Goal: Information Seeking & Learning: Learn about a topic

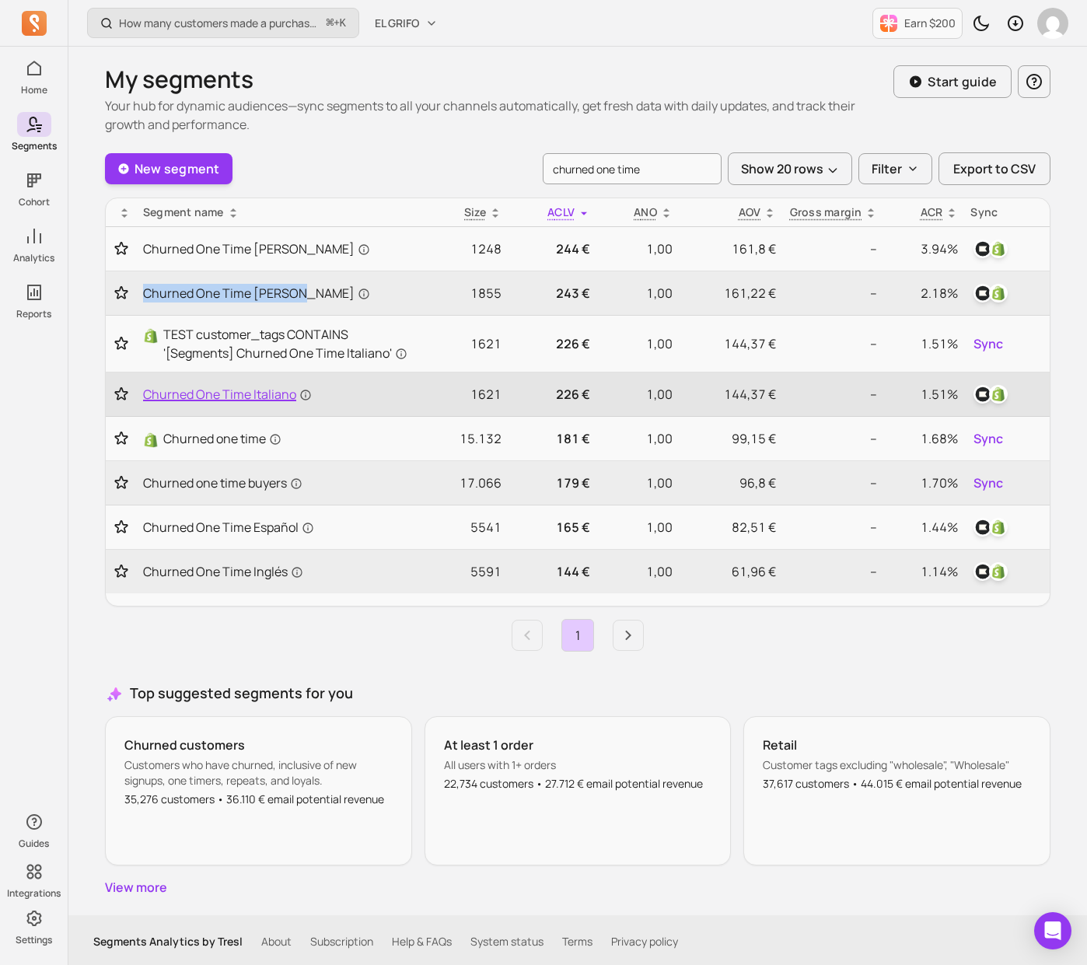
click at [278, 393] on span "Churned One Time Italiano" at bounding box center [227, 394] width 169 height 19
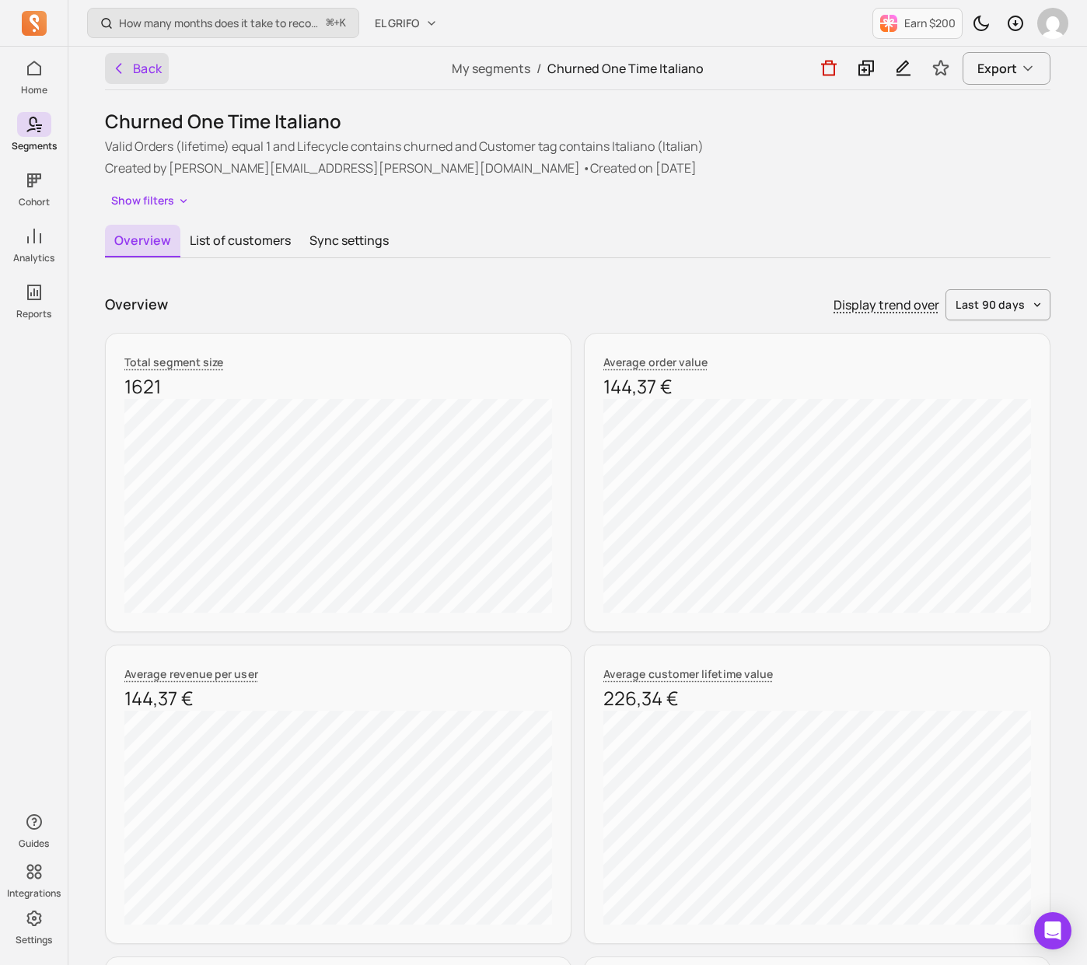
click at [138, 66] on button "Back" at bounding box center [137, 68] width 64 height 31
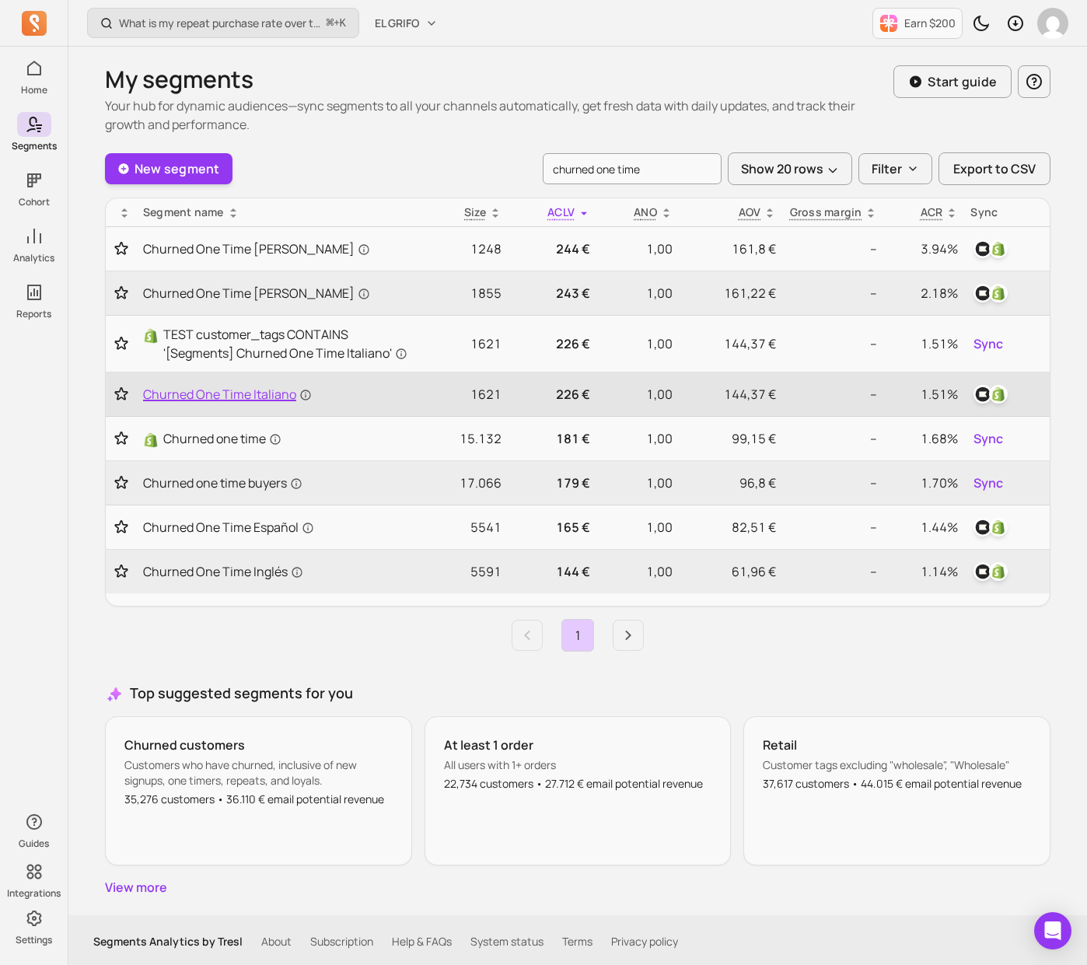
click at [256, 391] on span "Churned One Time Italiano" at bounding box center [227, 394] width 169 height 19
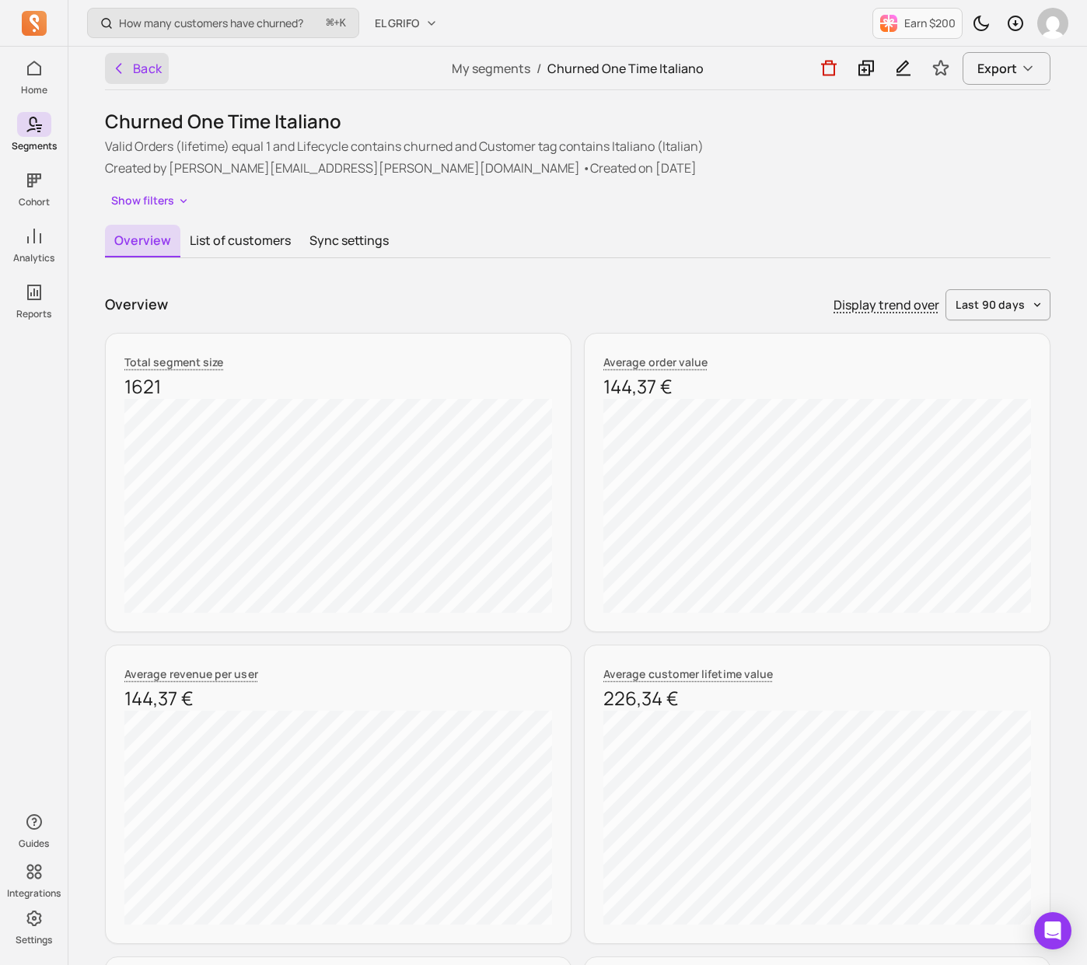
click at [128, 64] on button "Back" at bounding box center [137, 68] width 64 height 31
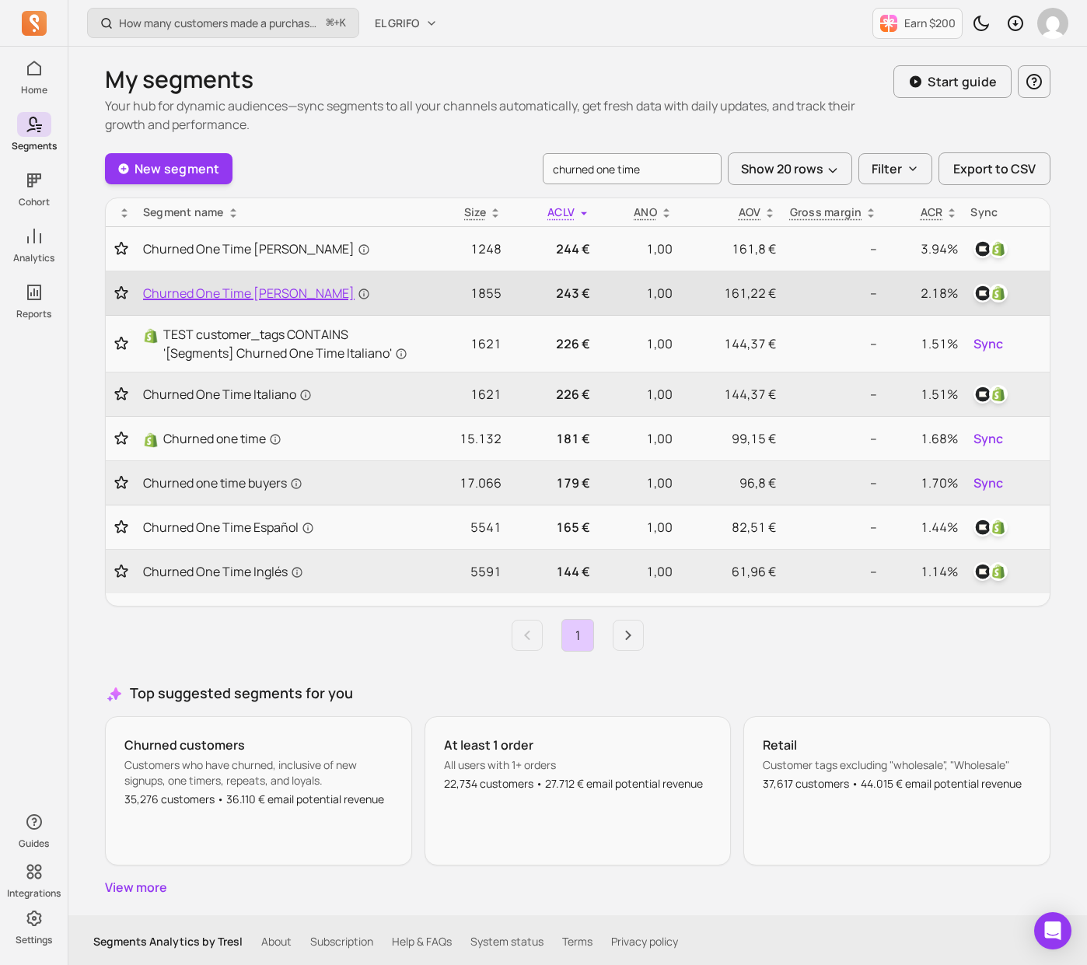
click at [243, 296] on span "Churned One Time [PERSON_NAME]" at bounding box center [256, 293] width 227 height 19
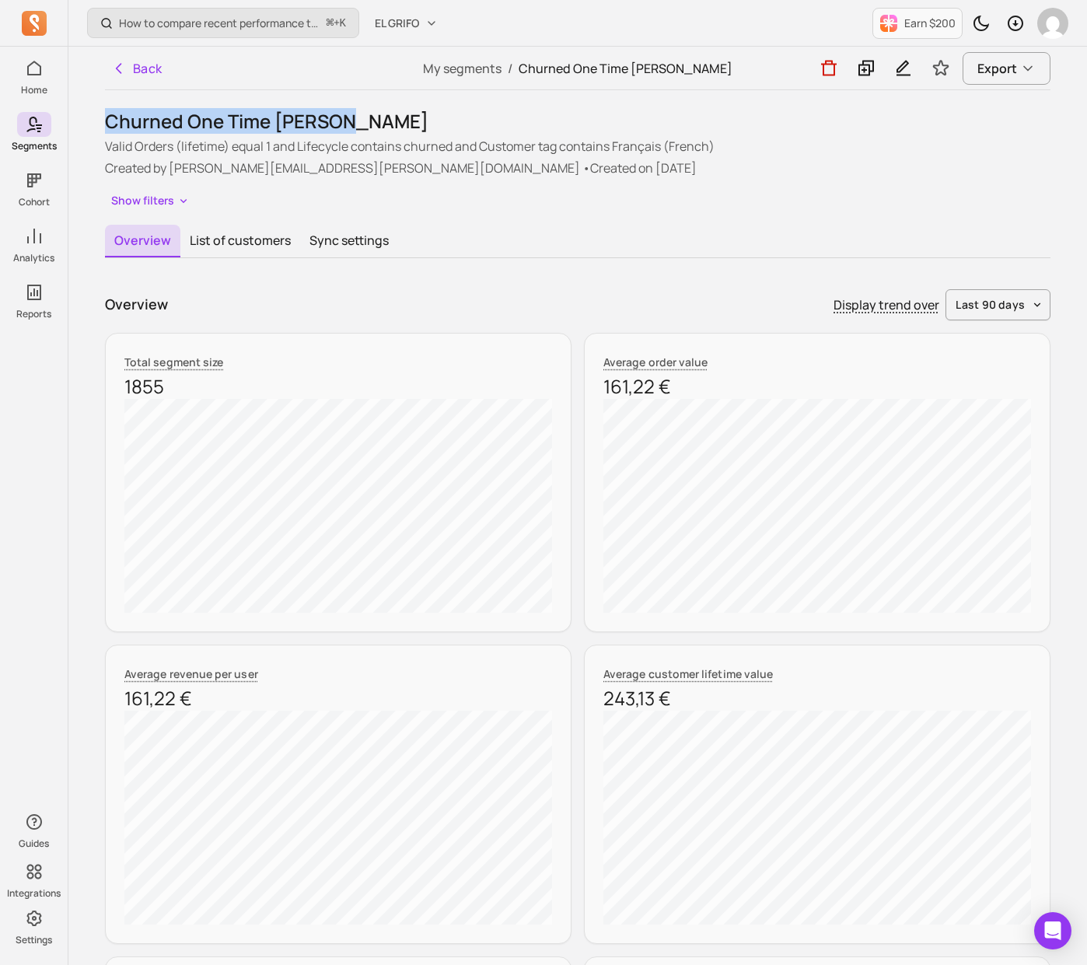
drag, startPoint x: 102, startPoint y: 124, endPoint x: 413, endPoint y: 133, distance: 311.2
copy h1 "Churned One Time [PERSON_NAME]"
click at [158, 68] on button "Back" at bounding box center [137, 68] width 64 height 31
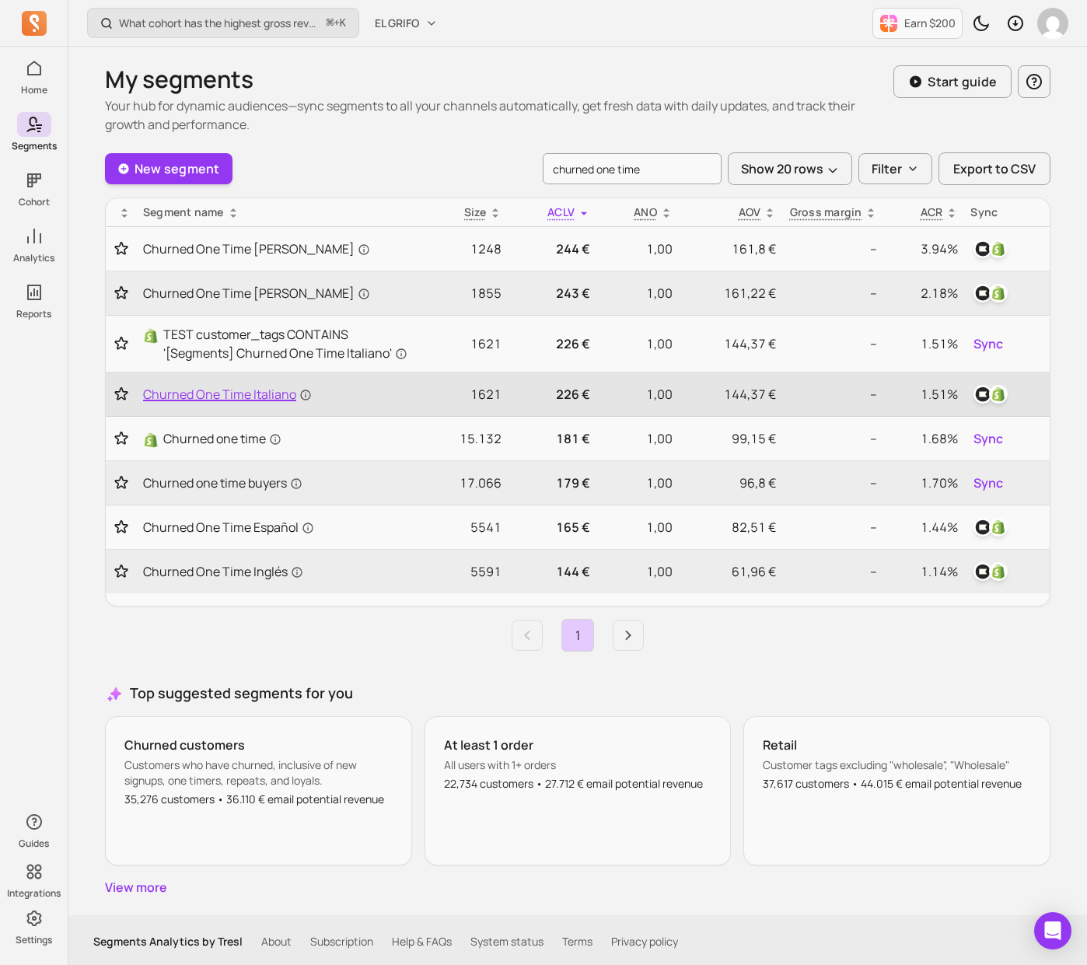
click at [247, 400] on span "Churned One Time Italiano" at bounding box center [227, 394] width 169 height 19
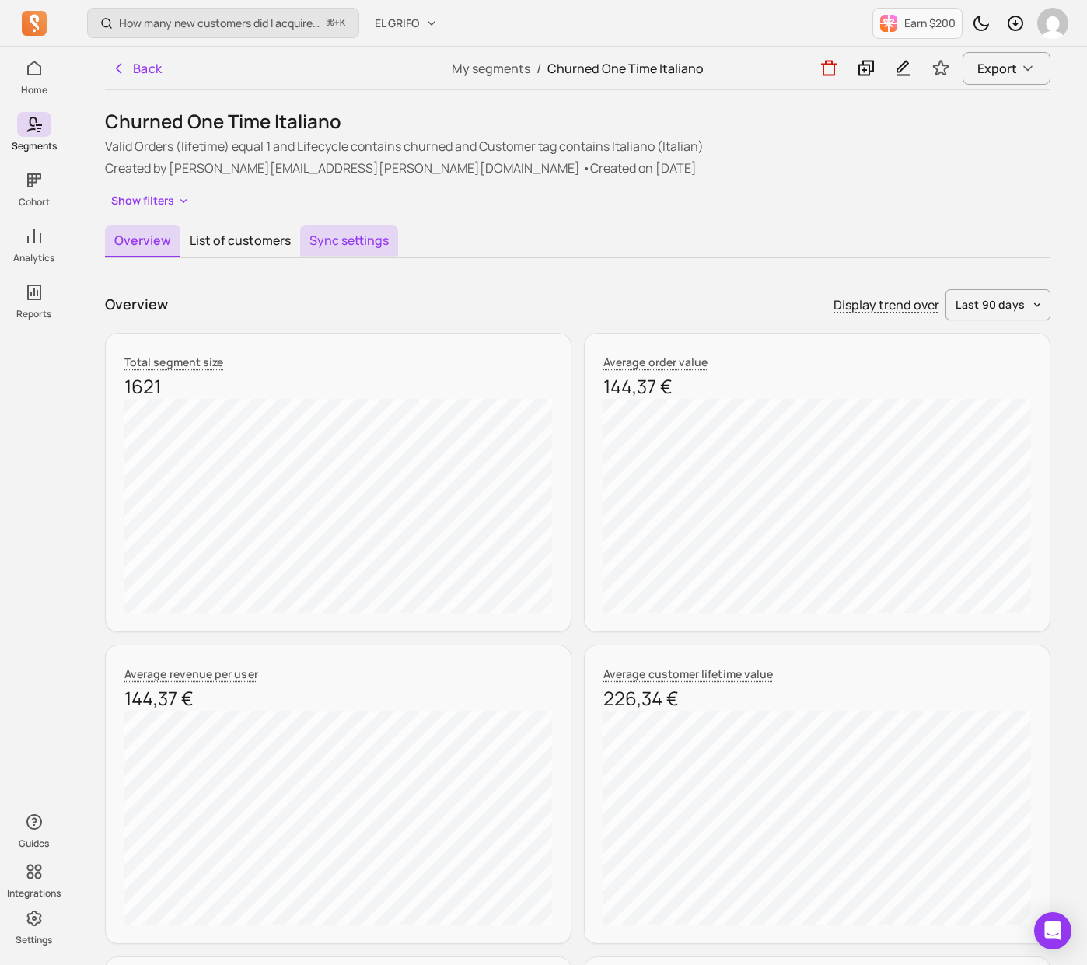
click at [369, 237] on button "Sync settings" at bounding box center [349, 241] width 98 height 33
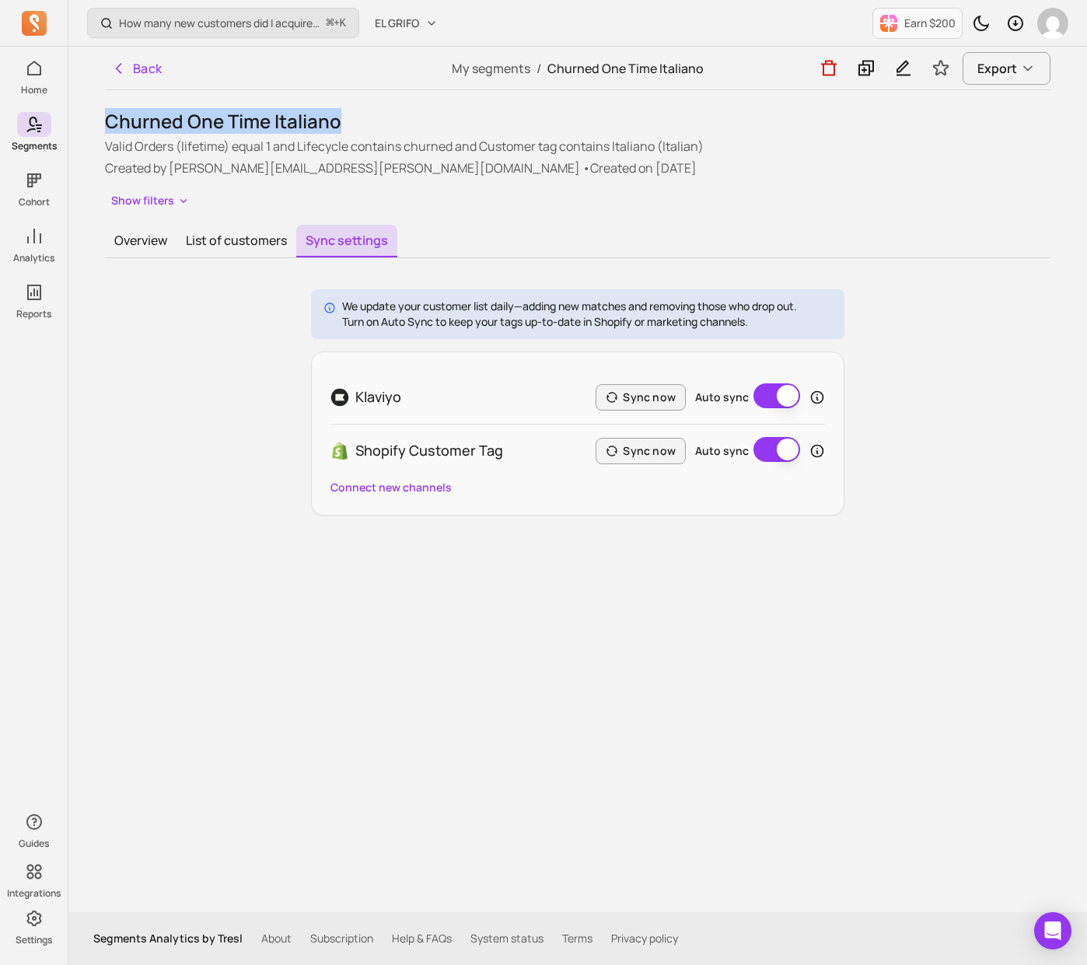
drag, startPoint x: 107, startPoint y: 117, endPoint x: 399, endPoint y: 123, distance: 292.5
click at [399, 123] on div "Back My segments / Churned One Time Italiano Export Churned One Time Italiano V…" at bounding box center [577, 480] width 995 height 866
click at [131, 221] on div "Churned One Time Italiano Valid Orders (lifetime) equal 1 and Lifecycle contain…" at bounding box center [578, 312] width 946 height 407
click at [148, 247] on button "Overview" at bounding box center [141, 240] width 72 height 31
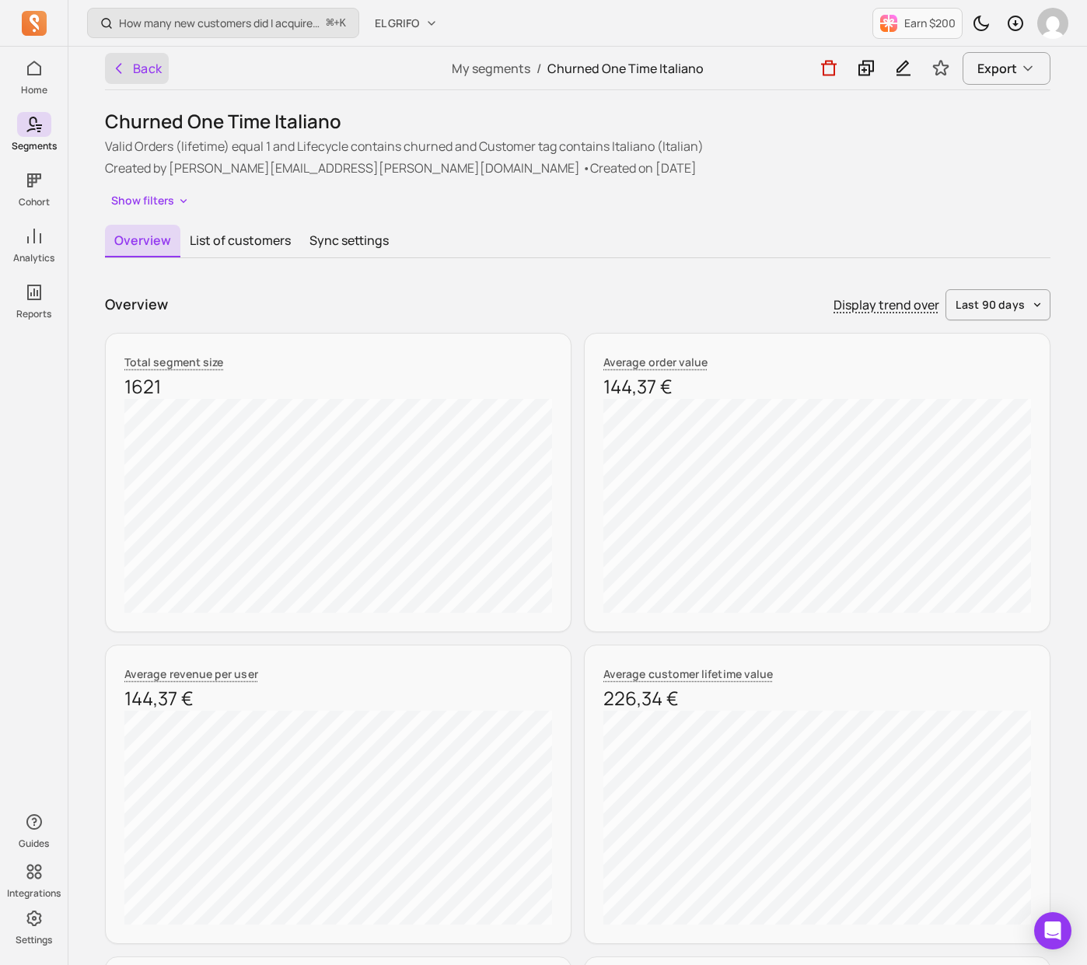
click at [130, 60] on button "Back" at bounding box center [137, 68] width 64 height 31
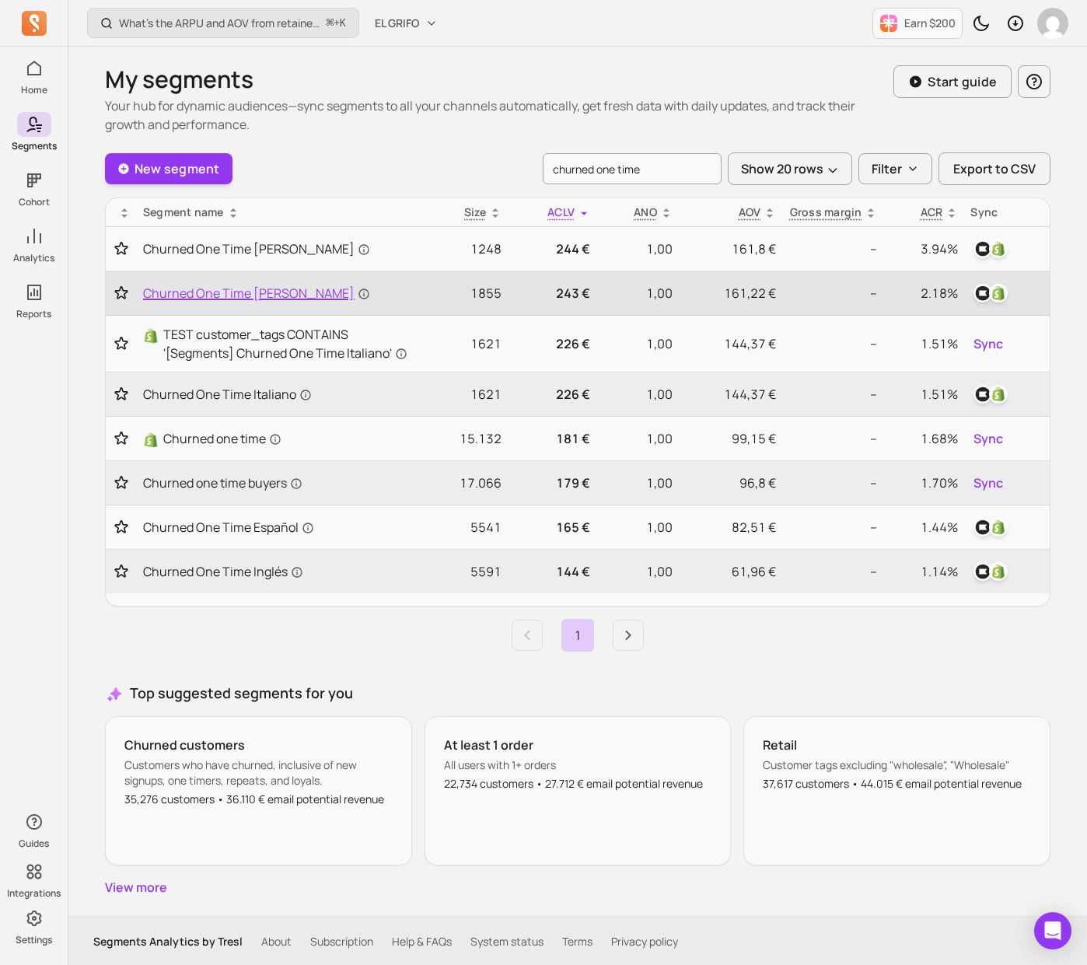
click at [269, 287] on span "Churned One Time [PERSON_NAME]" at bounding box center [256, 293] width 227 height 19
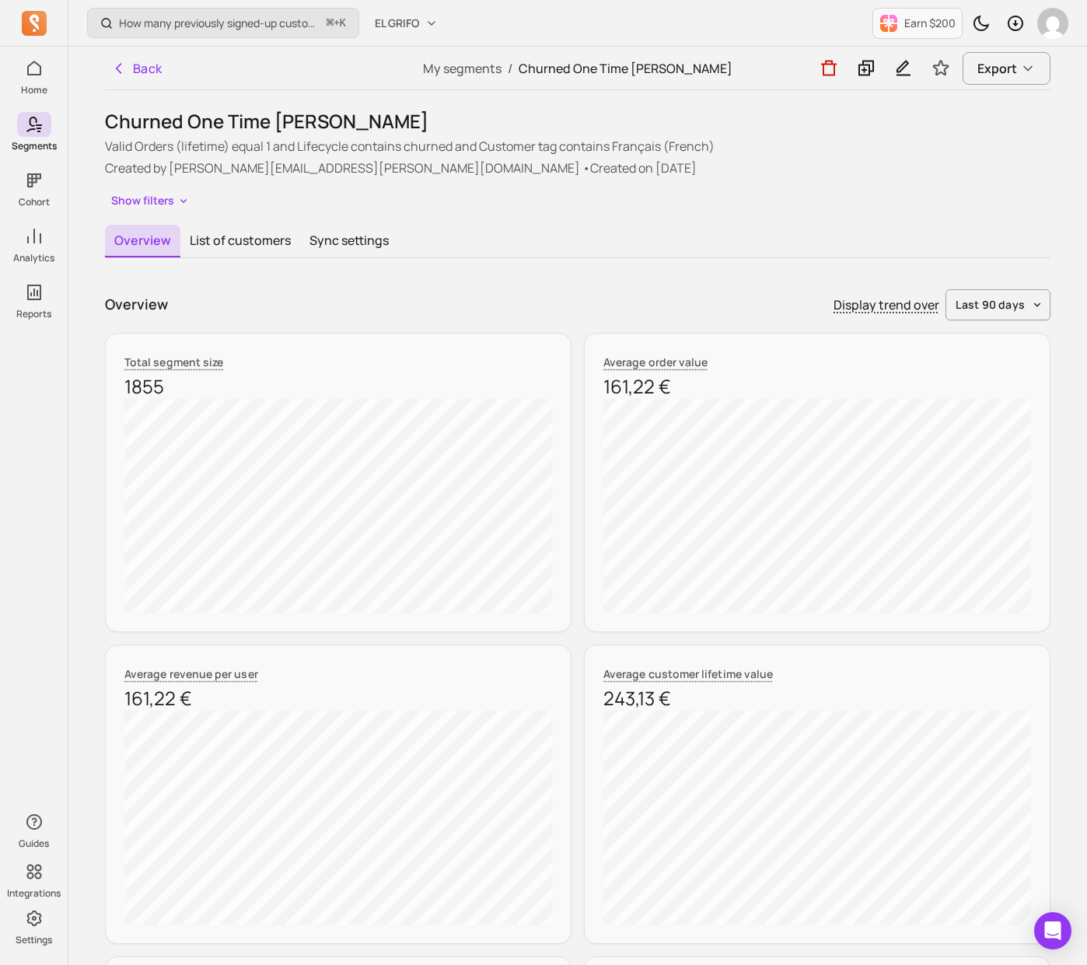
click at [306, 117] on h1 "Churned One Time [PERSON_NAME]" at bounding box center [578, 121] width 946 height 25
copy h1 "[PERSON_NAME]"
click at [257, 176] on p "Created by [PERSON_NAME][EMAIL_ADDRESS][PERSON_NAME][DOMAIN_NAME] • Created on …" at bounding box center [578, 168] width 946 height 19
click at [149, 63] on button "Back" at bounding box center [137, 68] width 64 height 31
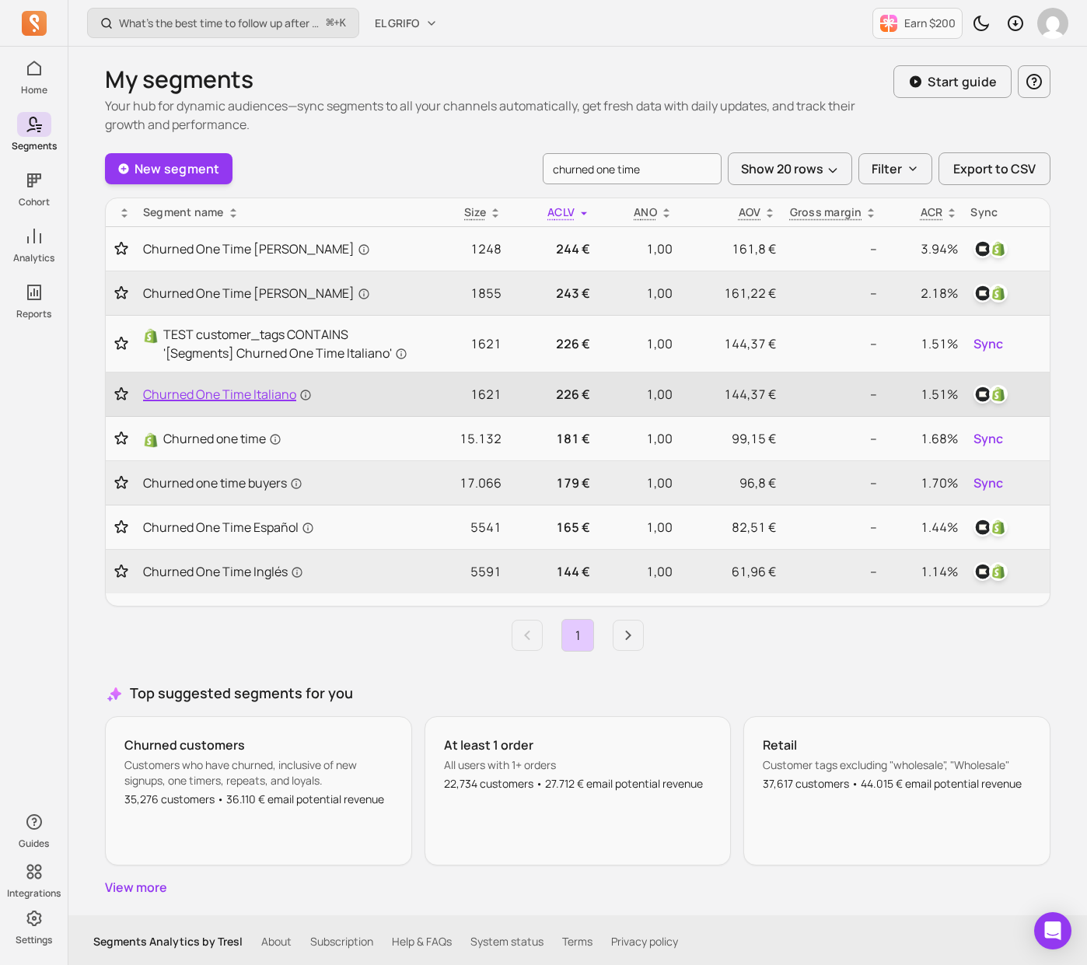
click at [251, 398] on span "Churned One Time Italiano" at bounding box center [227, 394] width 169 height 19
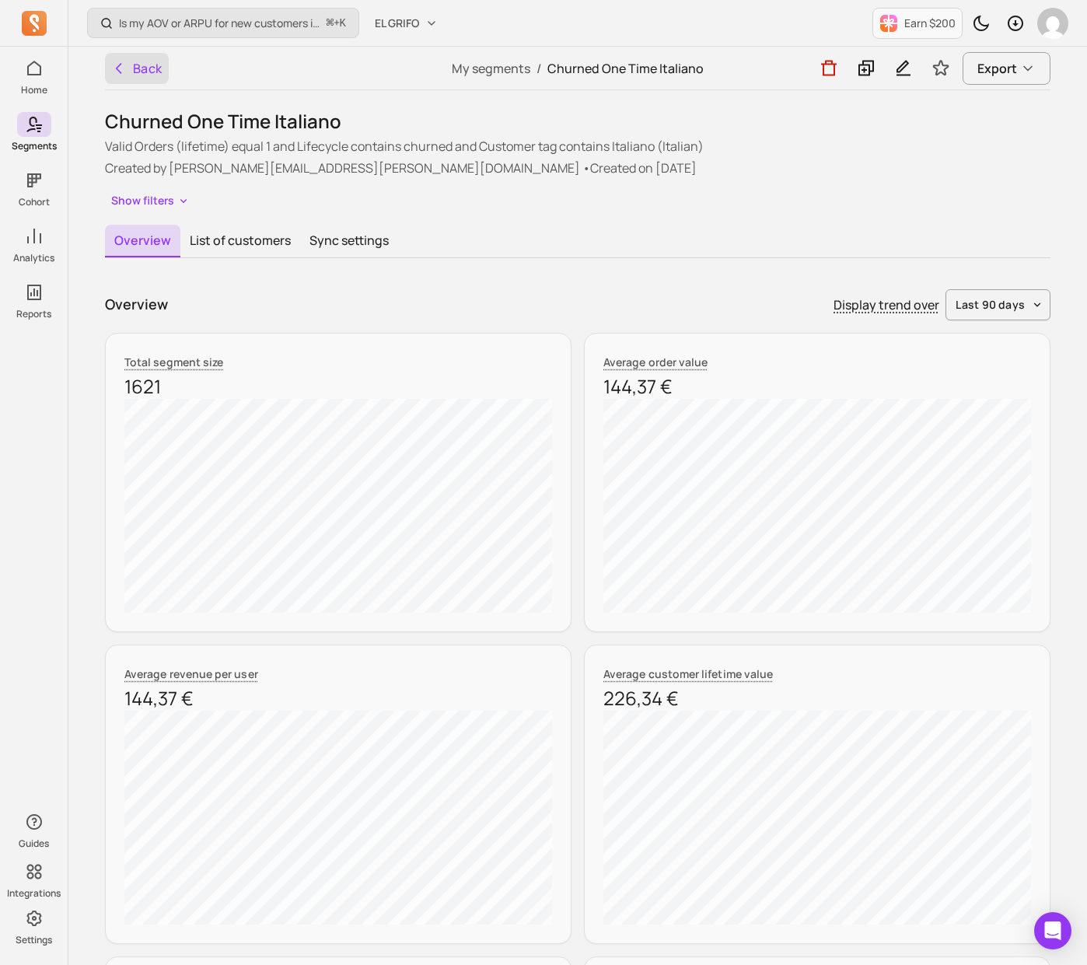
click at [138, 62] on button "Back" at bounding box center [137, 68] width 64 height 31
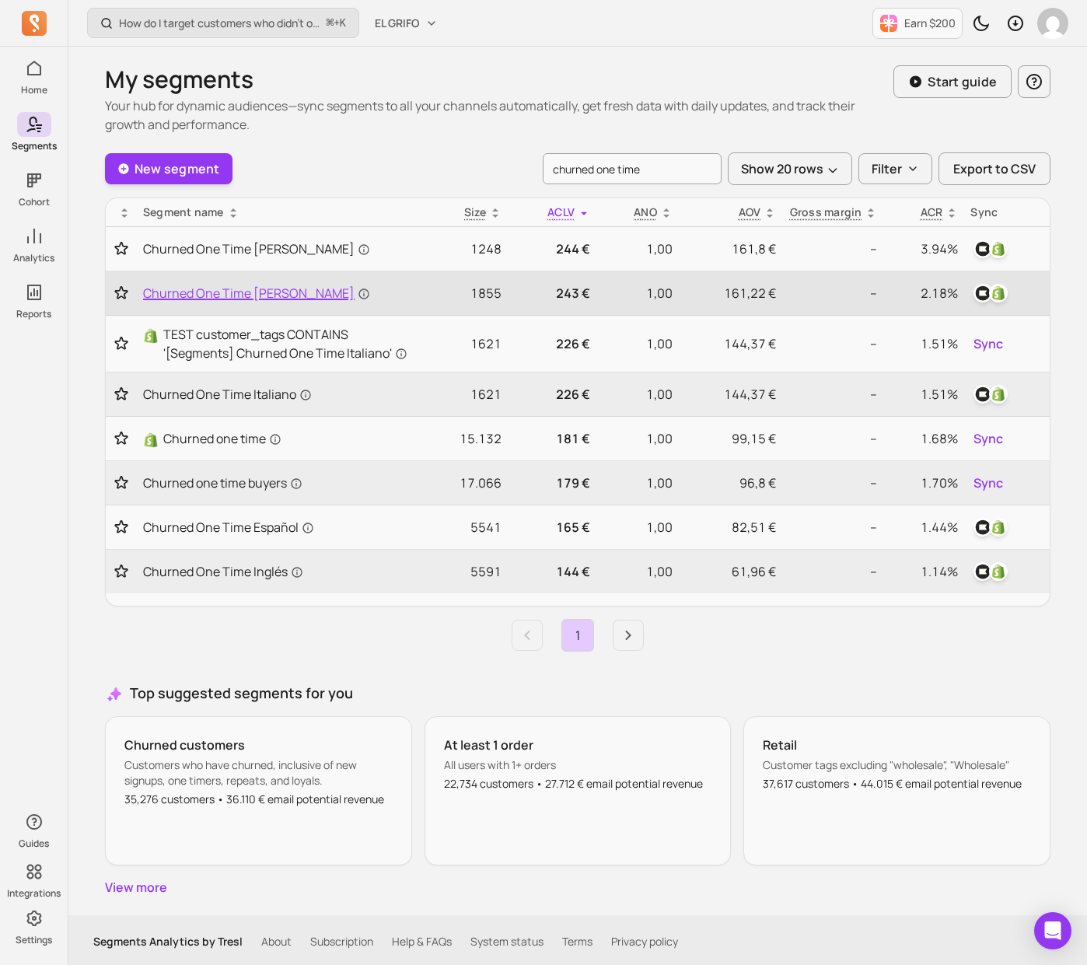
click at [244, 288] on span "Churned One Time [PERSON_NAME]" at bounding box center [256, 293] width 227 height 19
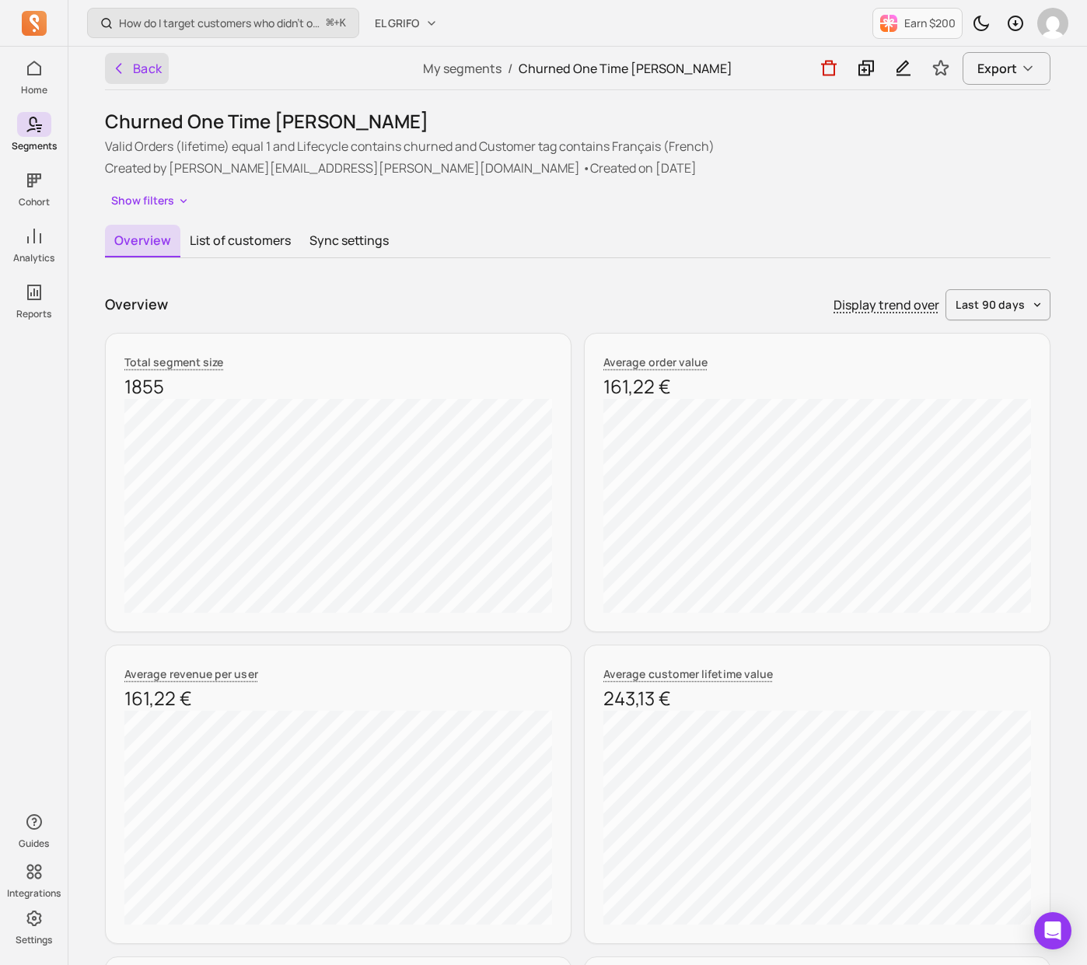
click at [145, 66] on button "Back" at bounding box center [137, 68] width 64 height 31
